Goal: Information Seeking & Learning: Learn about a topic

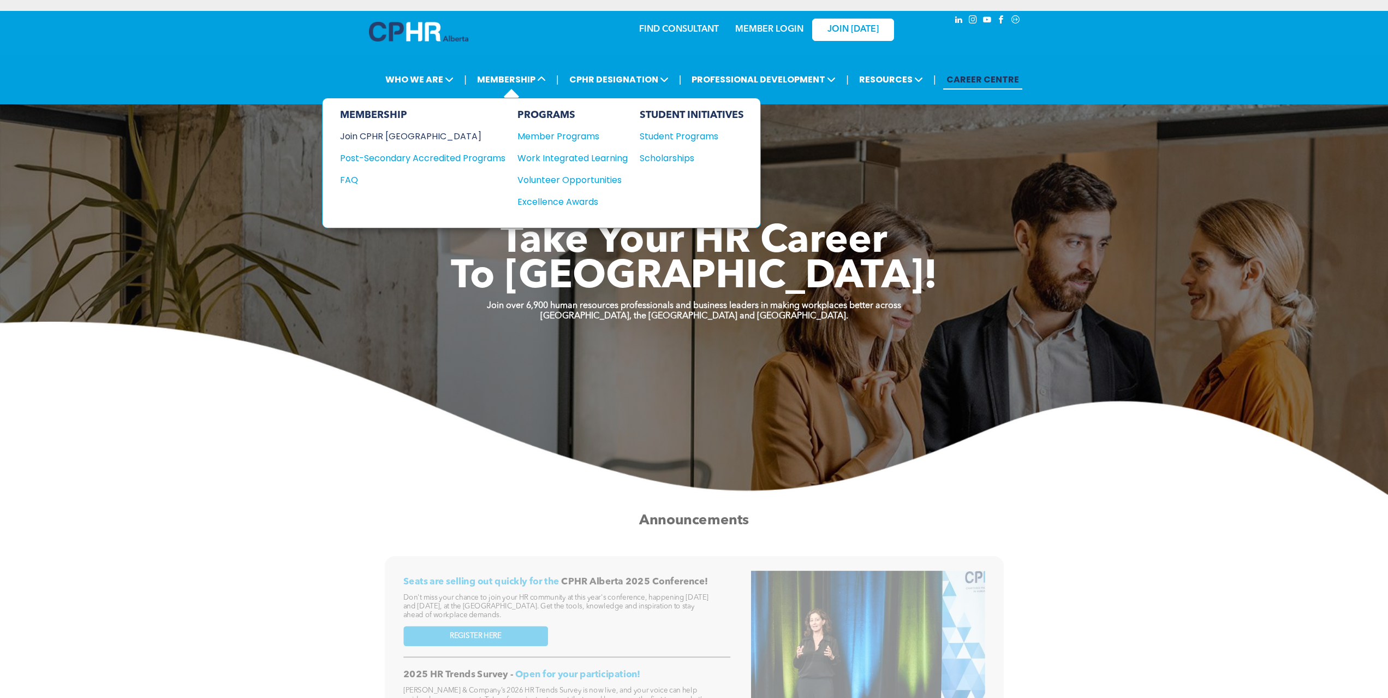
click at [416, 129] on div "Join CPHR [GEOGRAPHIC_DATA]" at bounding box center [414, 136] width 149 height 14
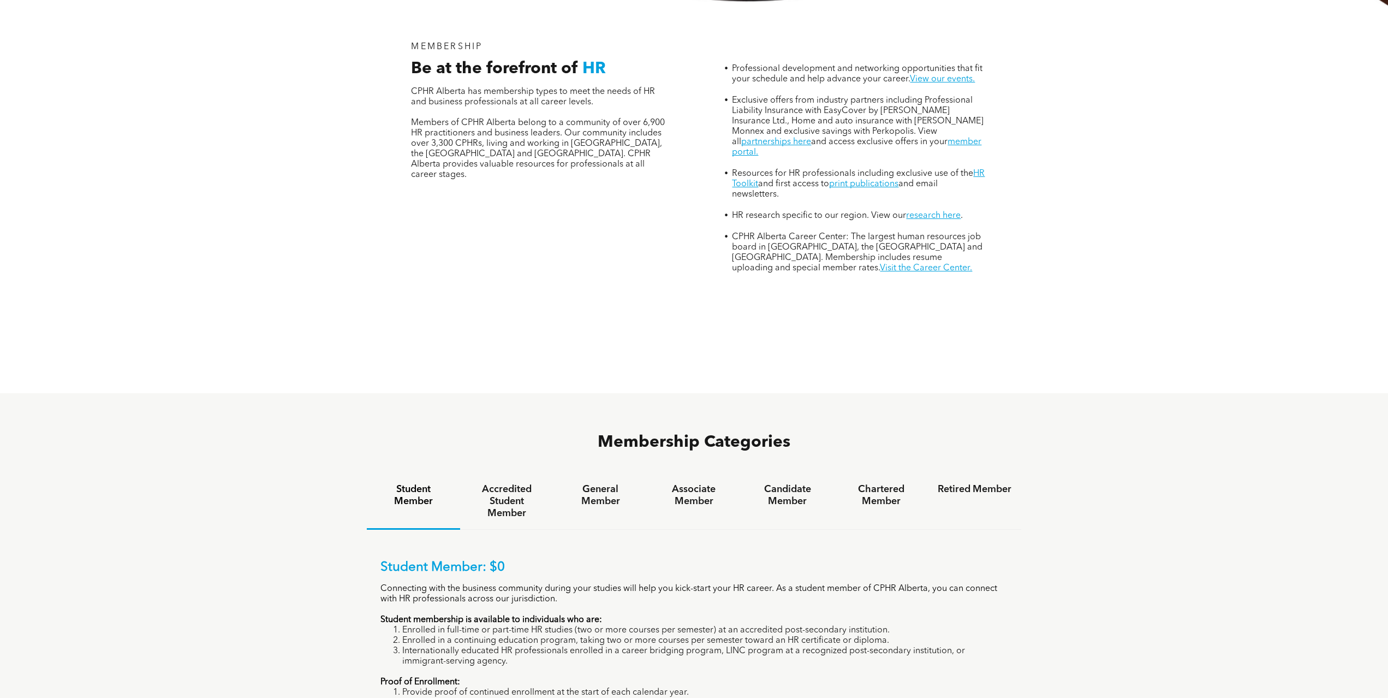
scroll to position [491, 0]
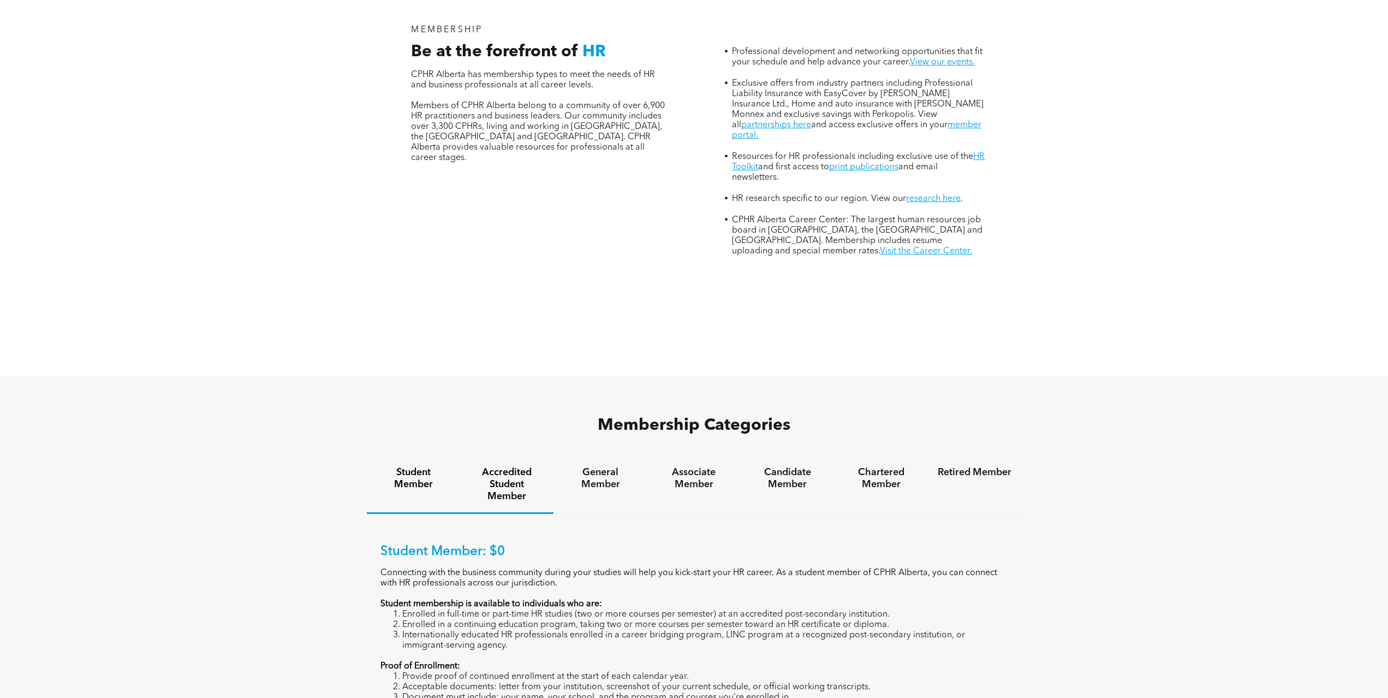
click at [517, 466] on h4 "Accredited Student Member" at bounding box center [507, 484] width 74 height 36
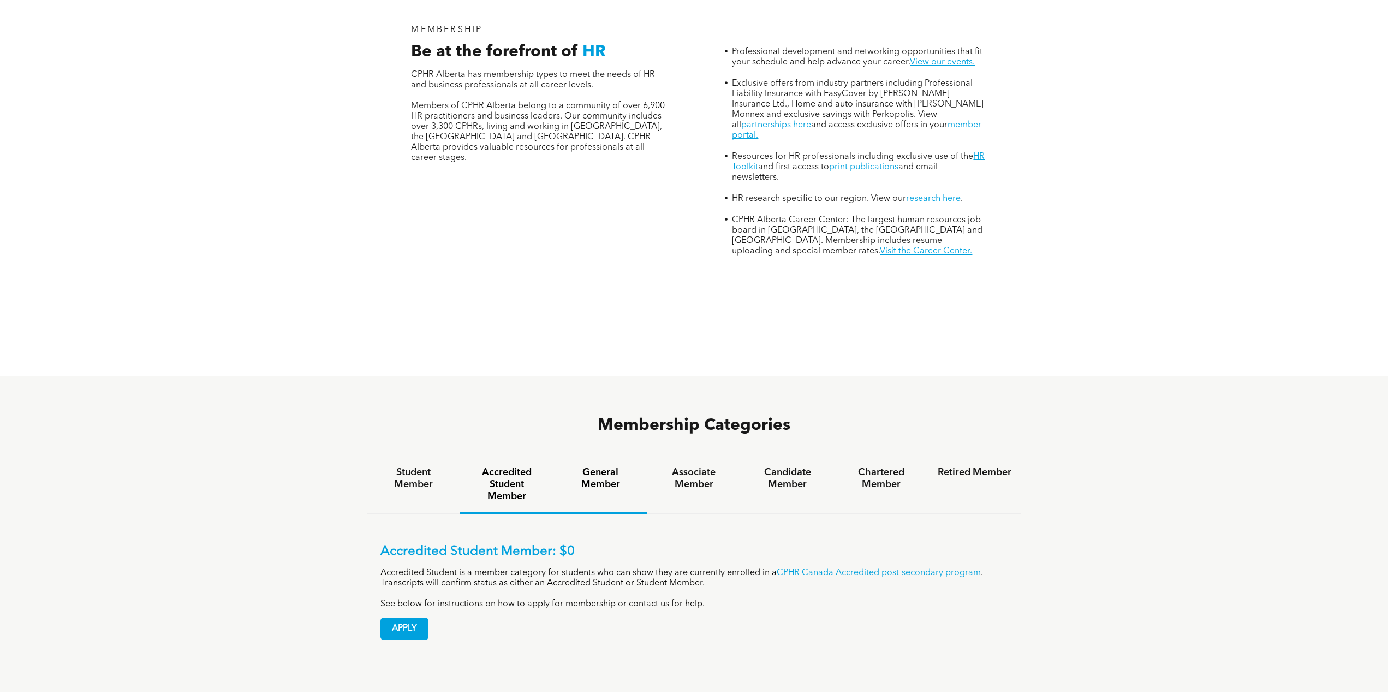
click at [620, 466] on h4 "General Member" at bounding box center [600, 478] width 74 height 24
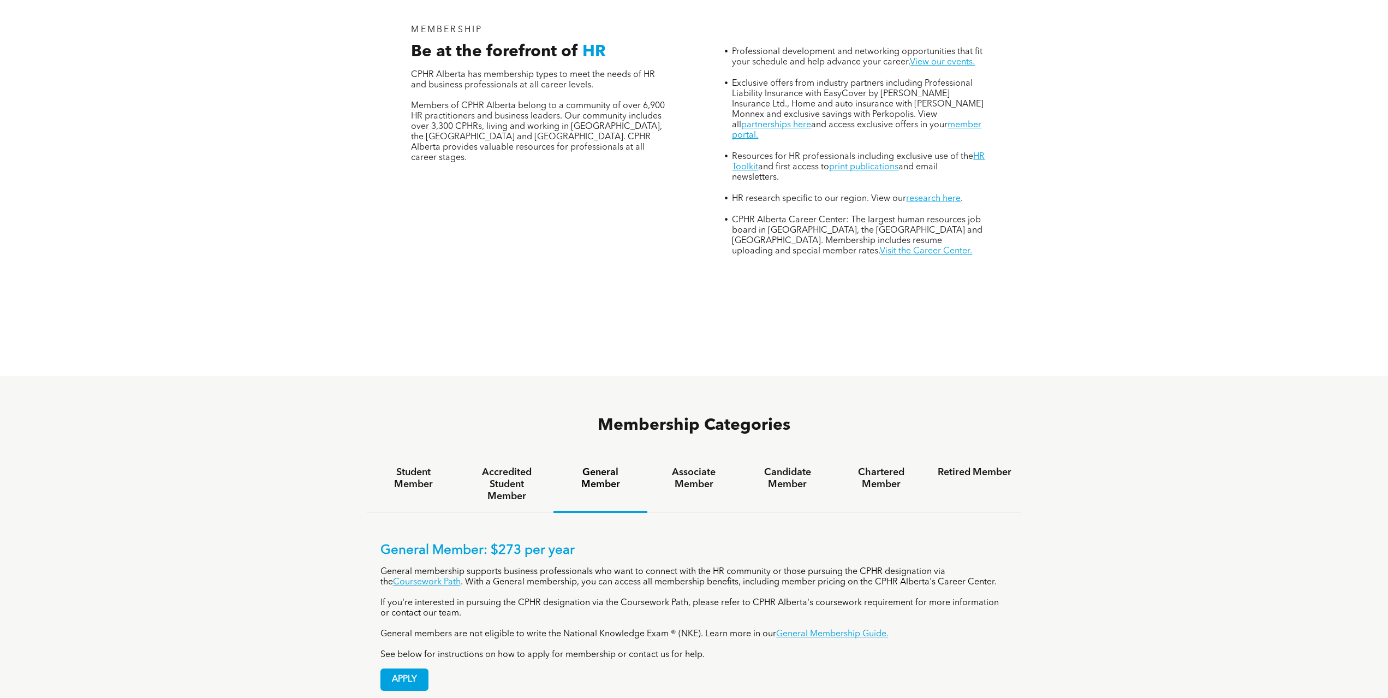
click at [609, 466] on h4 "General Member" at bounding box center [600, 478] width 74 height 24
click at [688, 466] on h4 "Associate Member" at bounding box center [694, 478] width 74 height 24
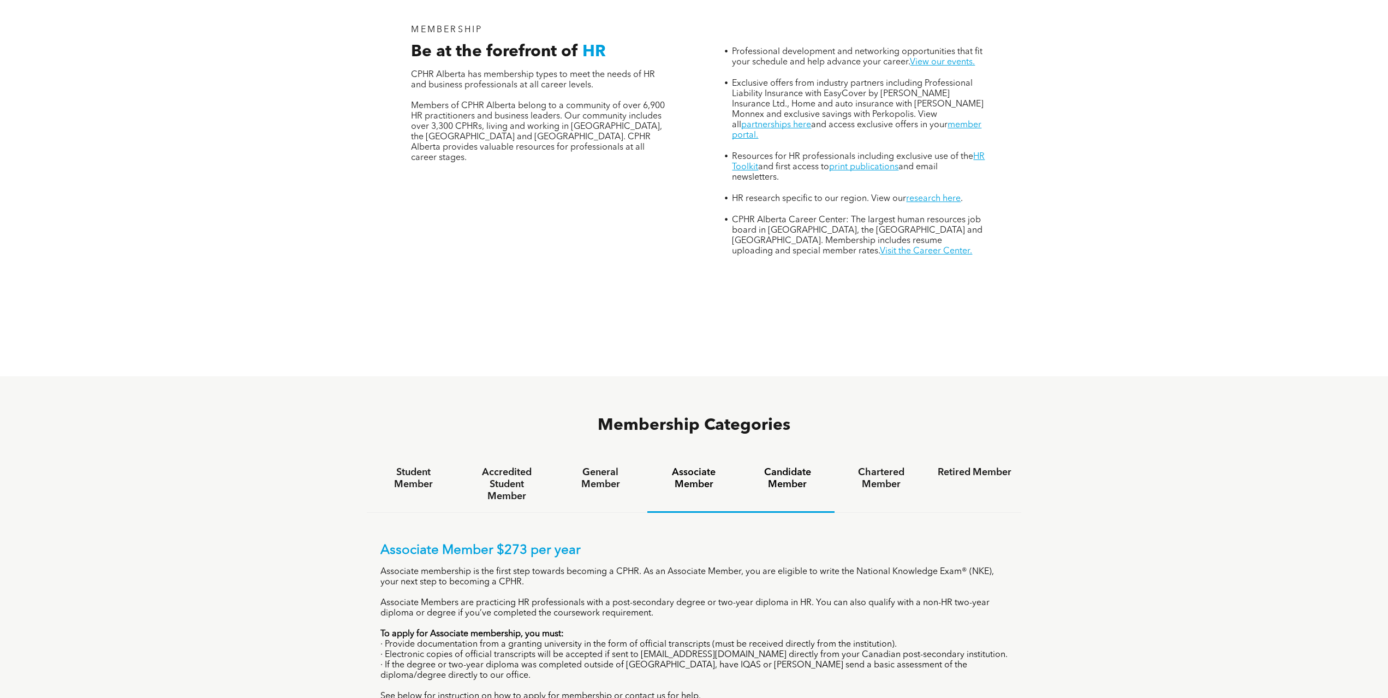
click at [754, 466] on h4 "Candidate Member" at bounding box center [788, 478] width 74 height 24
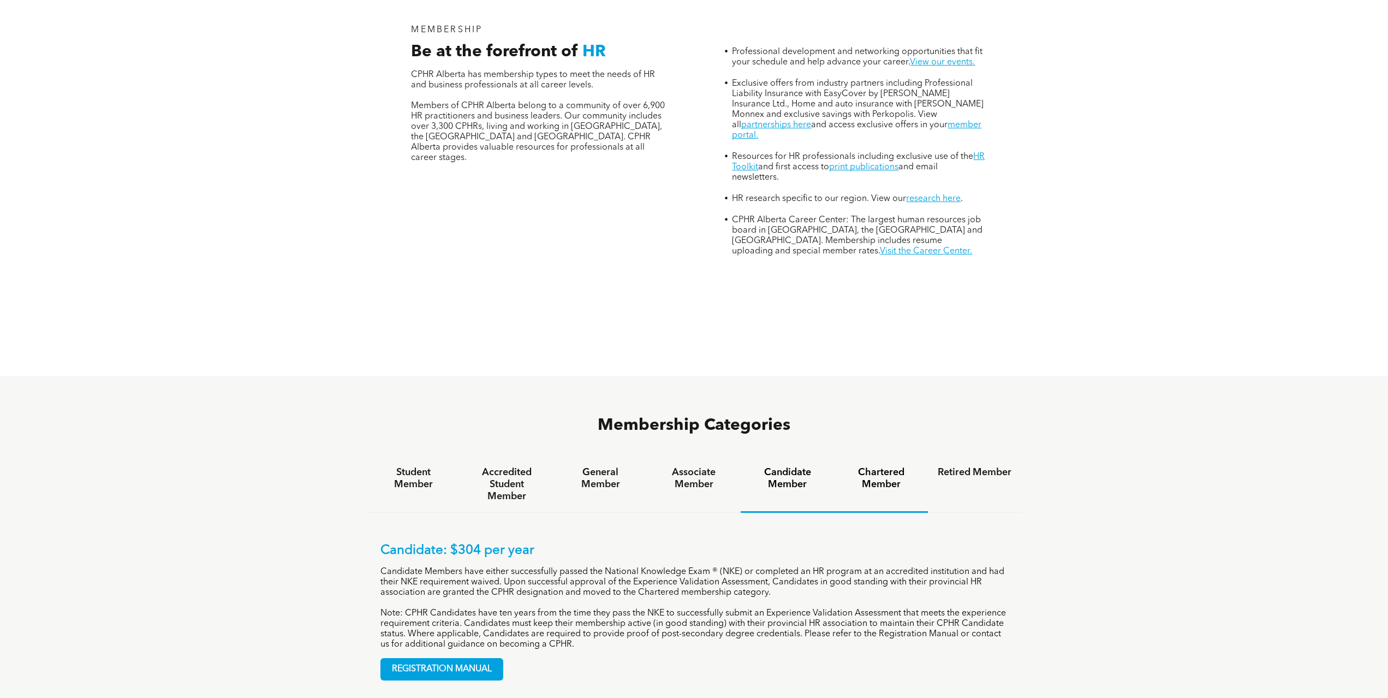
click at [874, 466] on h4 "Chartered Member" at bounding box center [881, 478] width 74 height 24
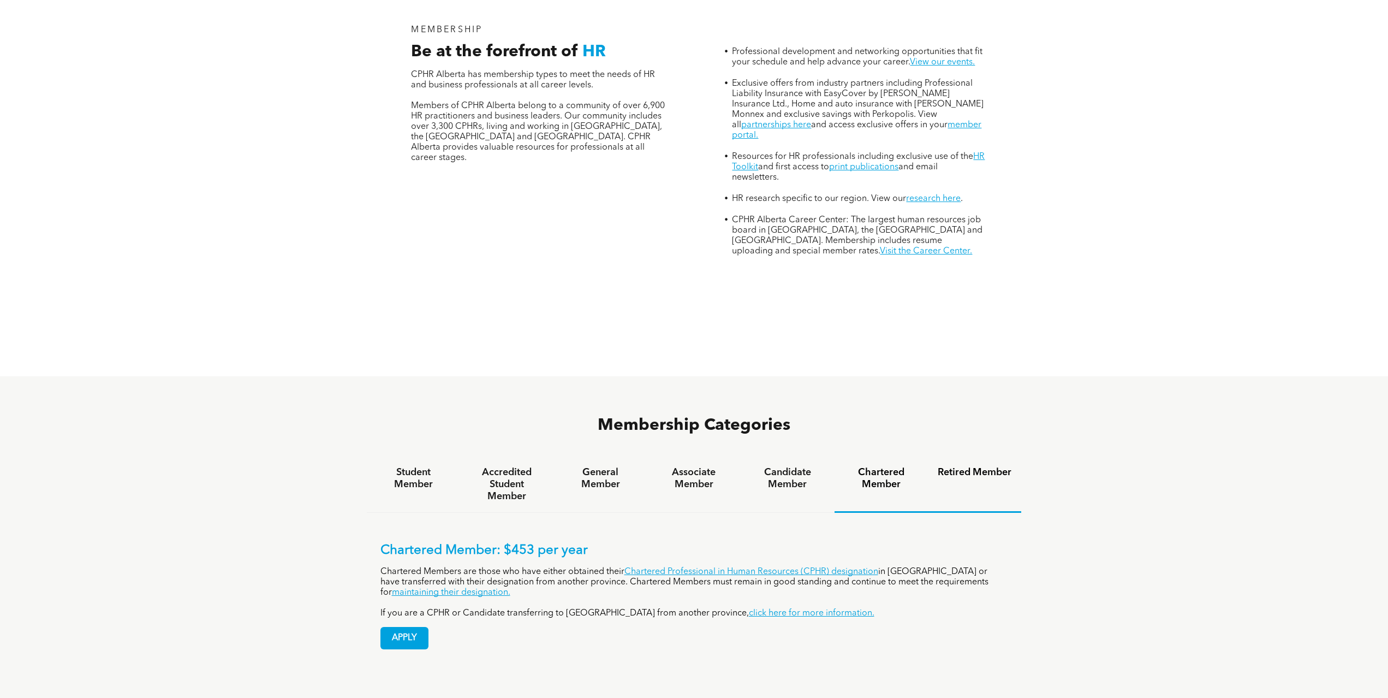
click at [1006, 466] on h4 "Retired Member" at bounding box center [975, 472] width 74 height 12
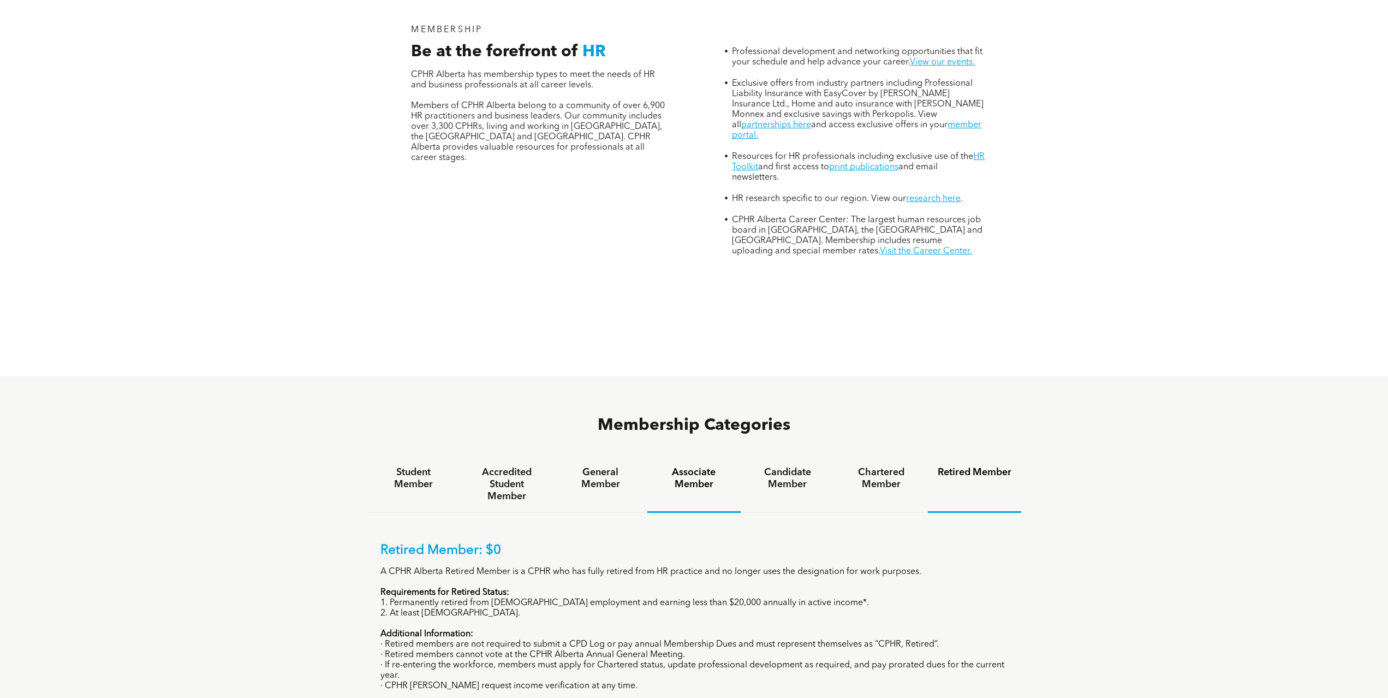
click at [649, 456] on div "Associate Member" at bounding box center [693, 484] width 93 height 56
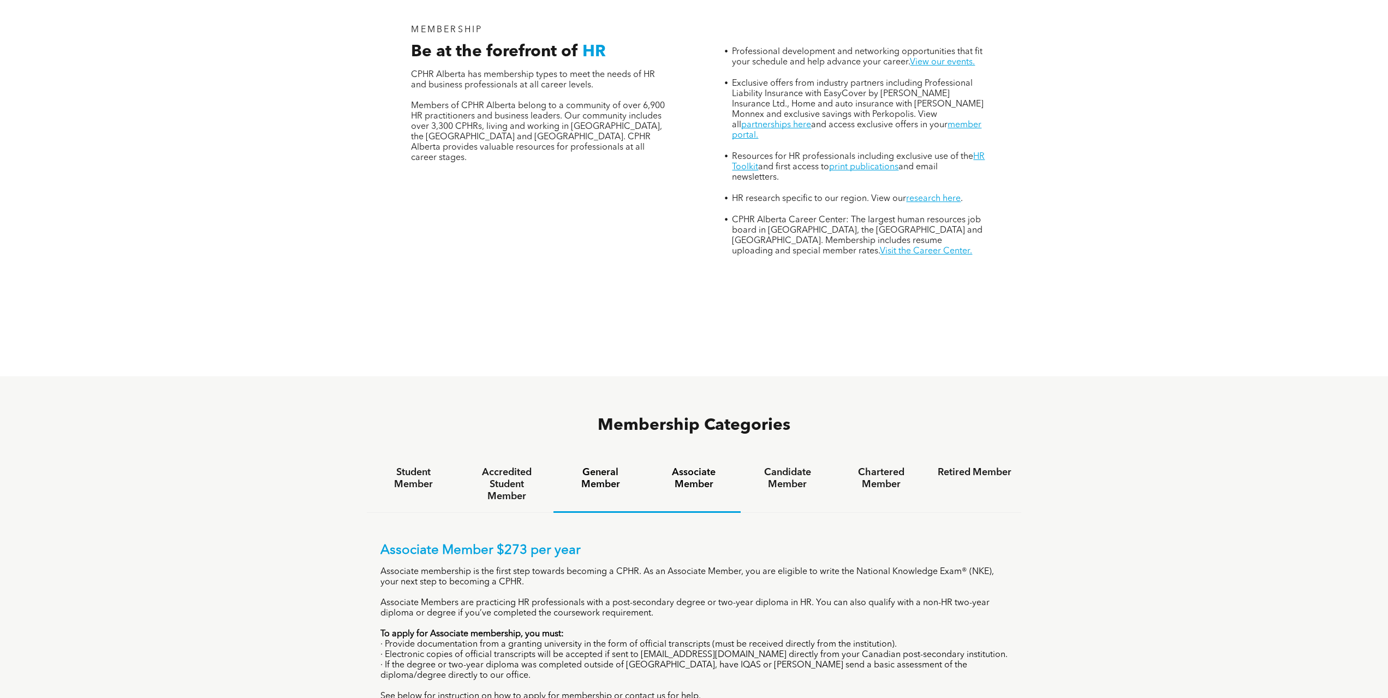
click at [600, 466] on h4 "General Member" at bounding box center [600, 478] width 74 height 24
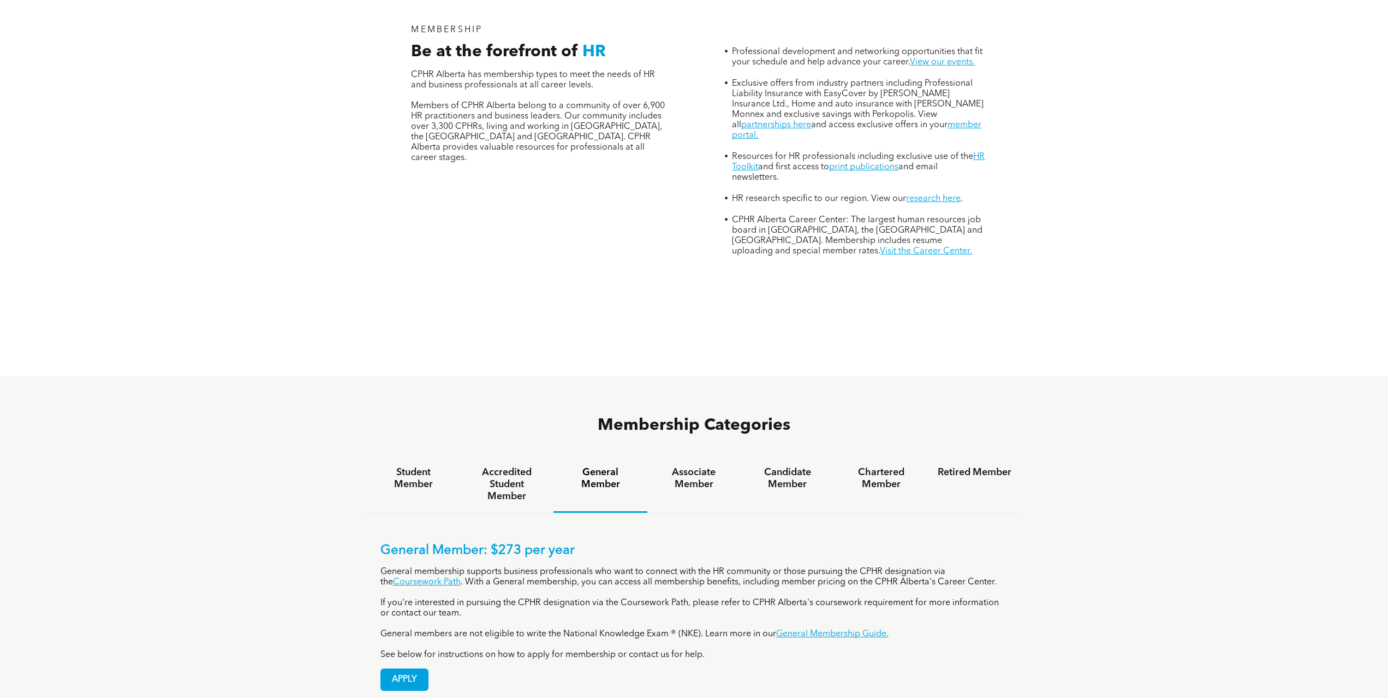
click at [112, 559] on div "Membership Categories Student Member Accredited Student Member General Member A…" at bounding box center [694, 559] width 1388 height 366
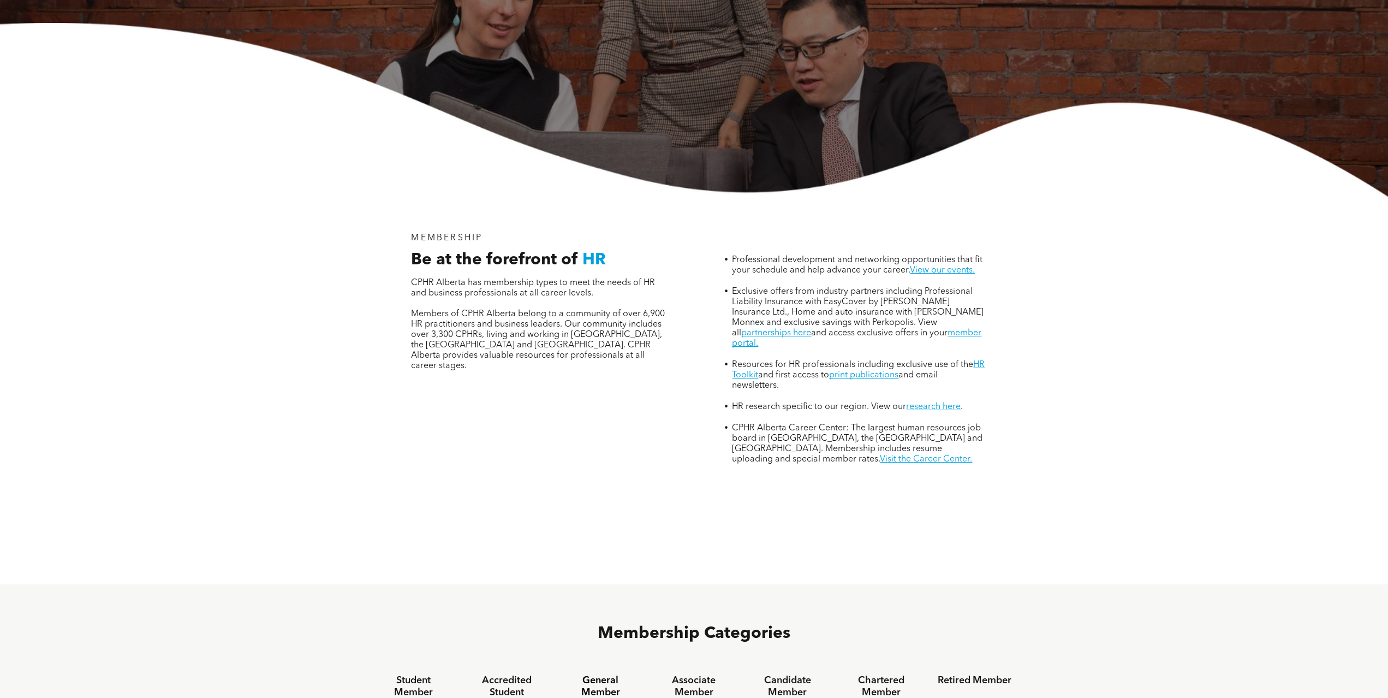
scroll to position [0, 0]
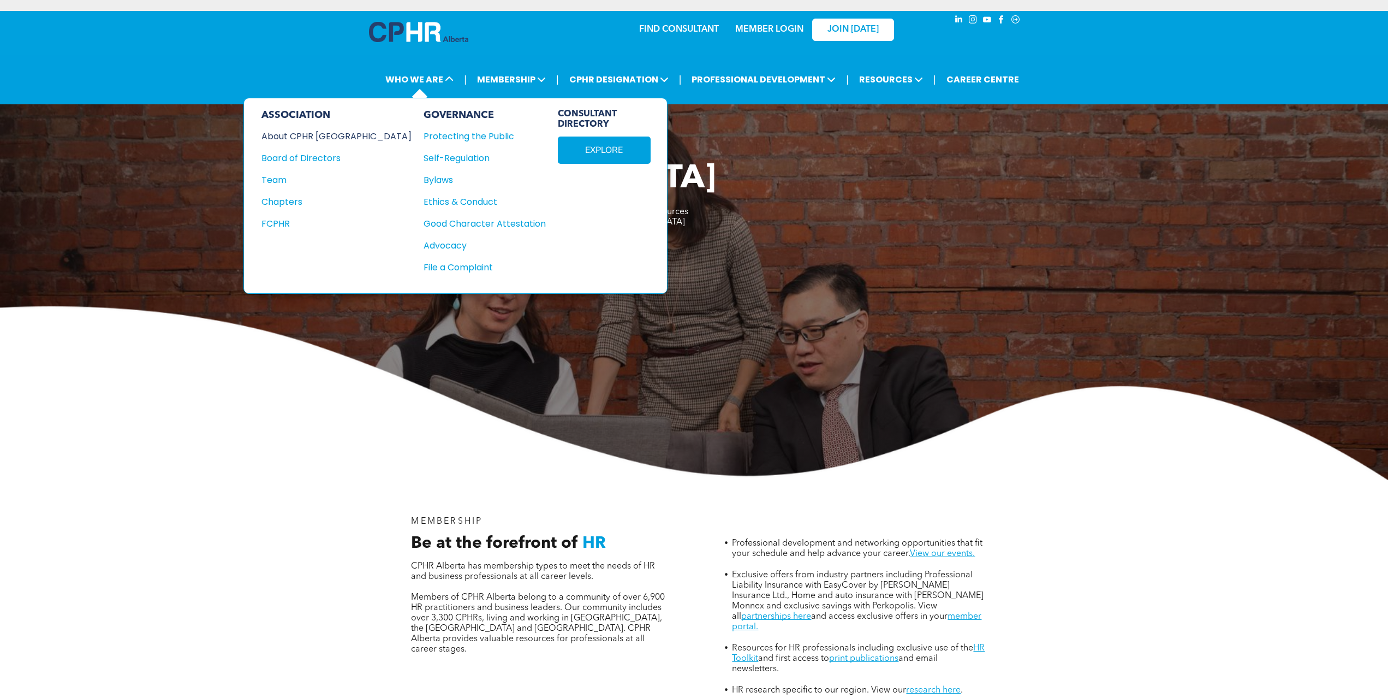
click at [302, 129] on div "About CPHR [GEOGRAPHIC_DATA]" at bounding box center [328, 136] width 135 height 14
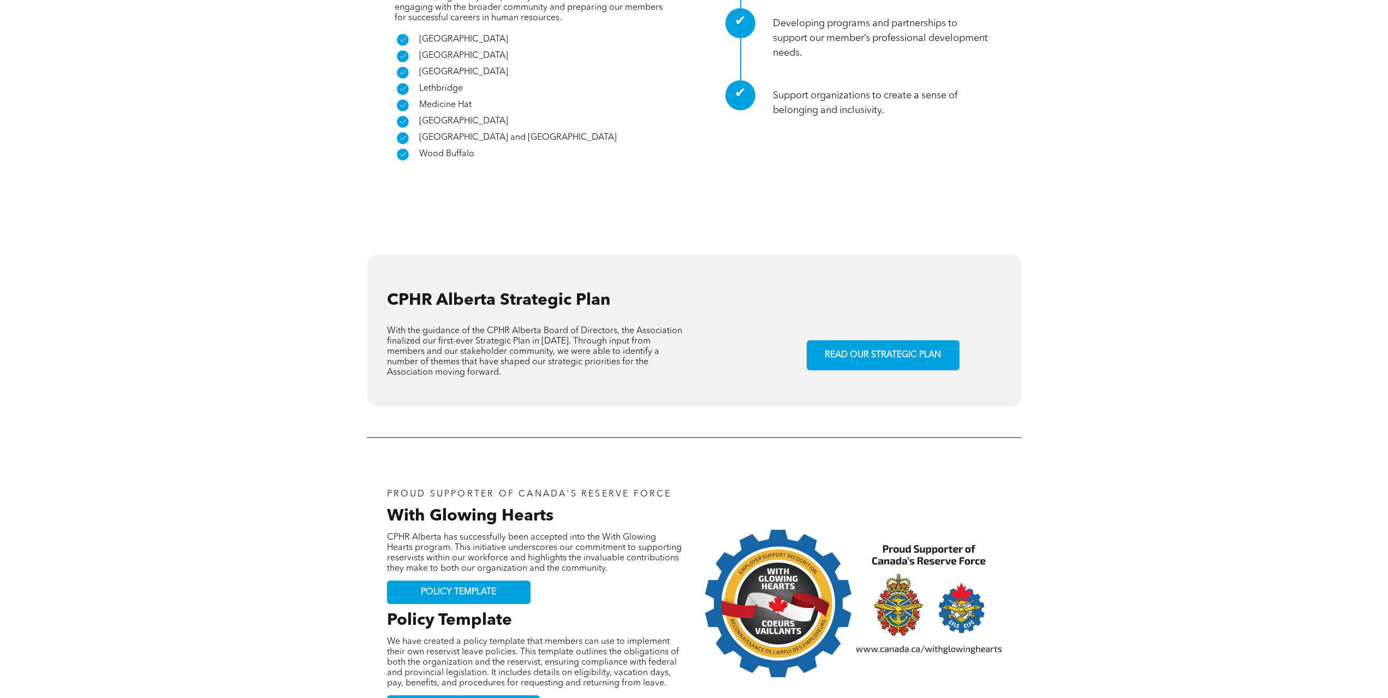
scroll to position [983, 0]
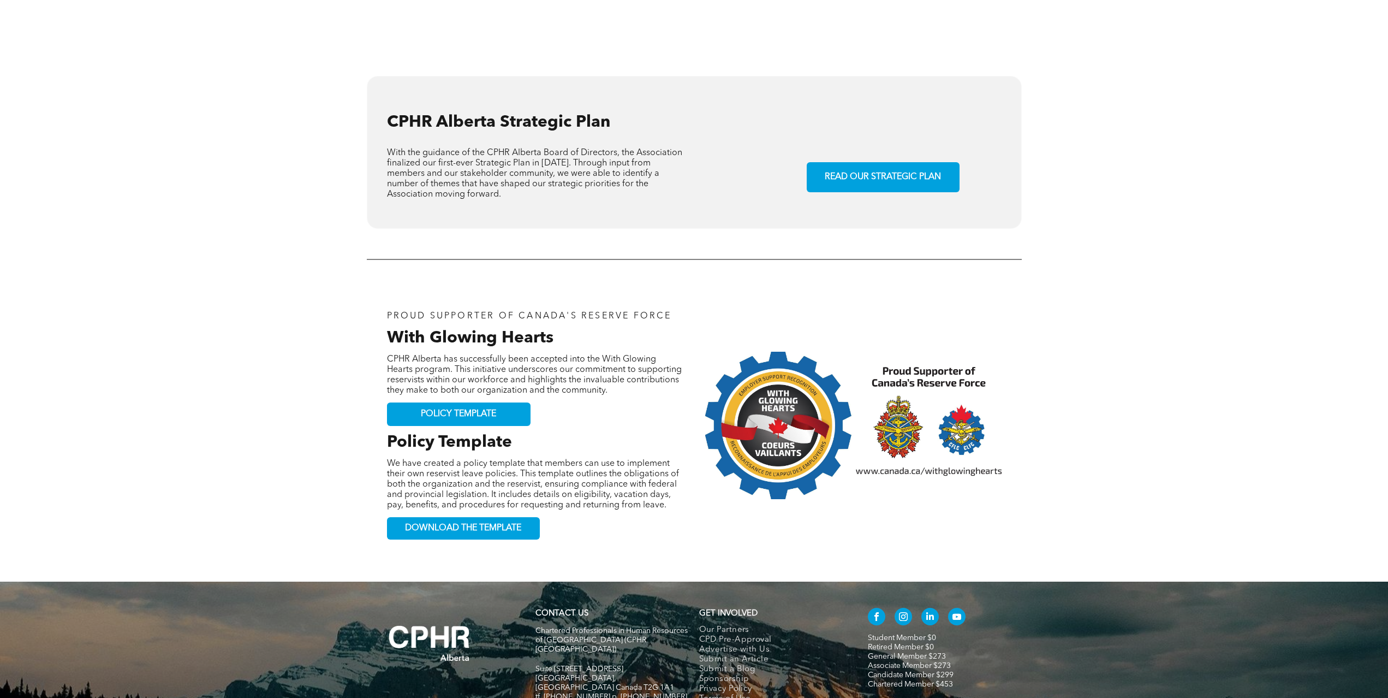
click at [267, 581] on div "CONTACT US Chartered Professionals in Human Resources of Alberta (CPHR Alberta)…" at bounding box center [694, 677] width 1388 height 192
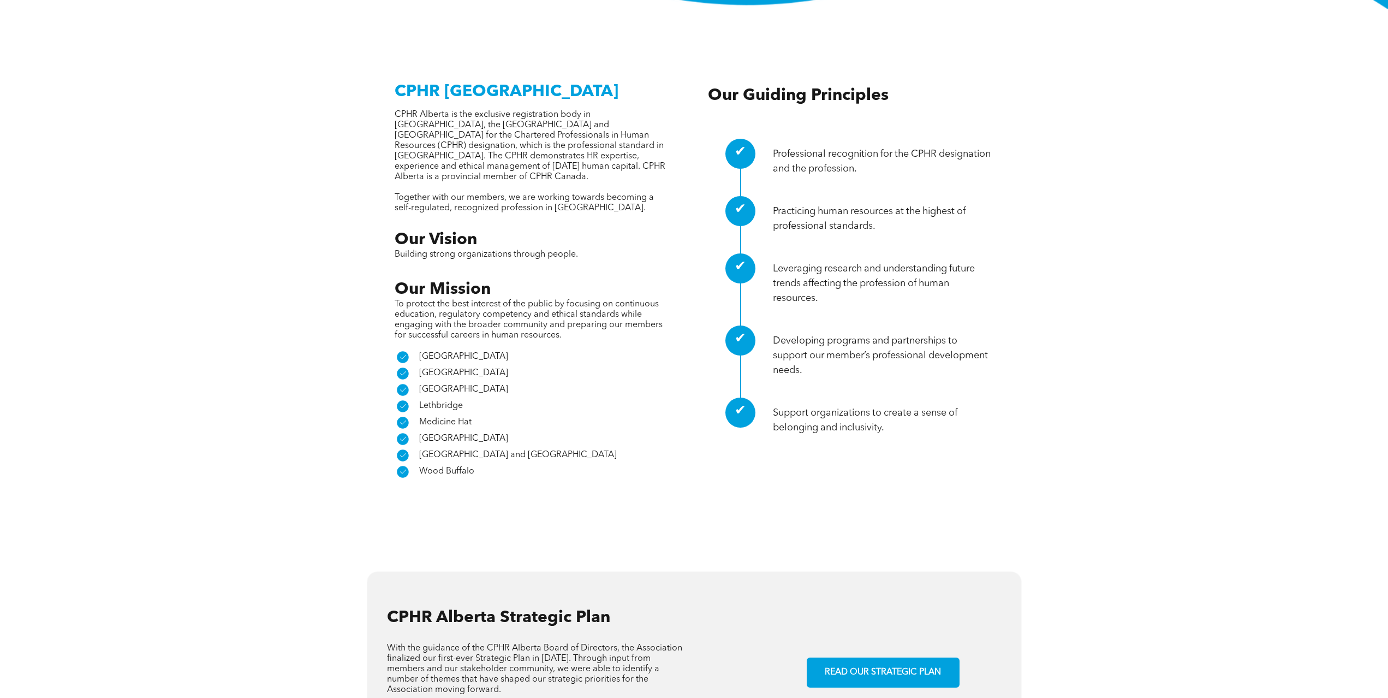
scroll to position [0, 0]
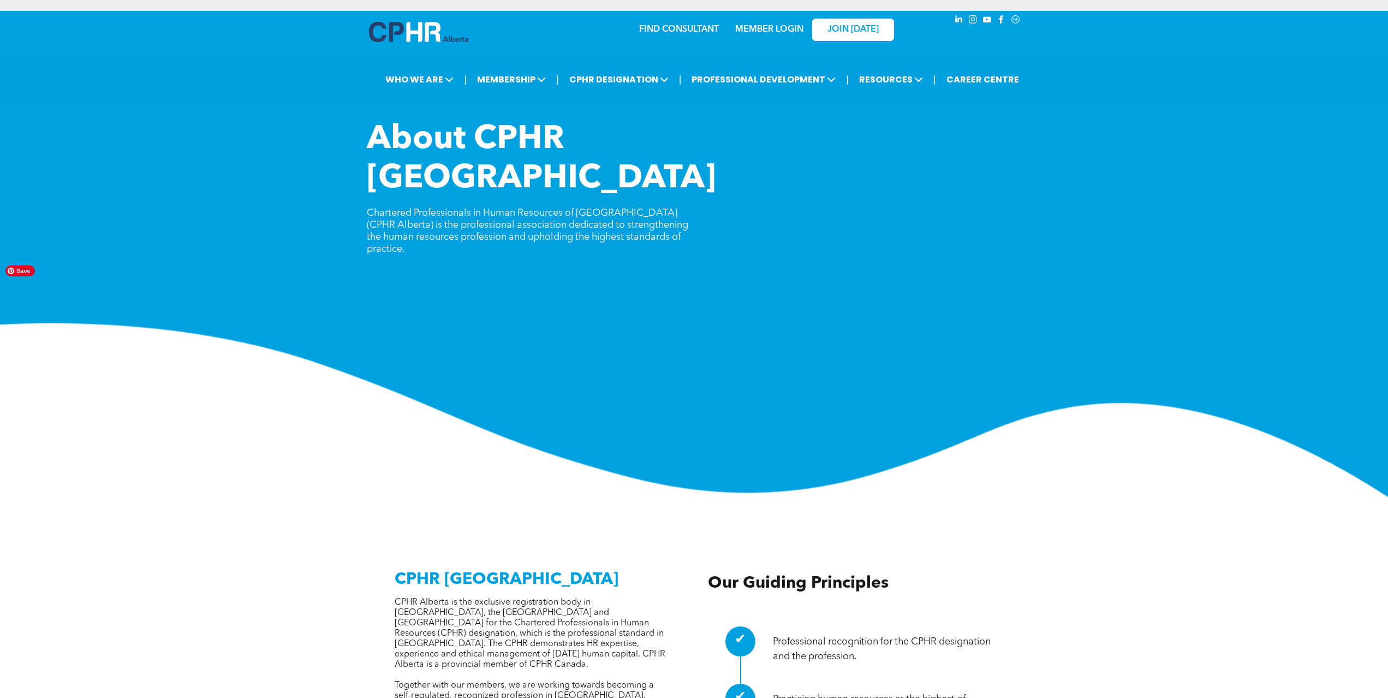
click at [339, 323] on img at bounding box center [694, 410] width 1388 height 174
click at [956, 324] on img at bounding box center [694, 410] width 1388 height 174
click at [666, 323] on img at bounding box center [694, 410] width 1388 height 174
click at [421, 22] on img at bounding box center [418, 32] width 99 height 20
